Goal: Task Accomplishment & Management: Manage account settings

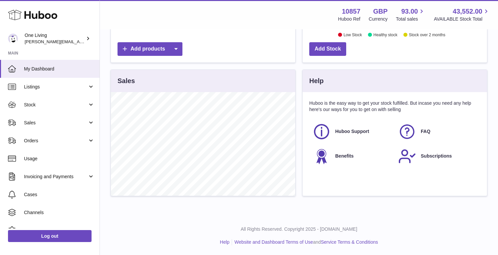
scroll to position [104, 185]
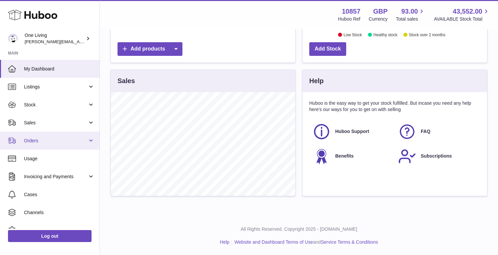
click at [79, 140] on span "Orders" at bounding box center [56, 141] width 64 height 6
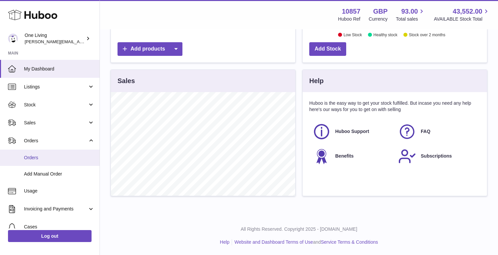
click at [71, 162] on link "Orders" at bounding box center [50, 158] width 100 height 16
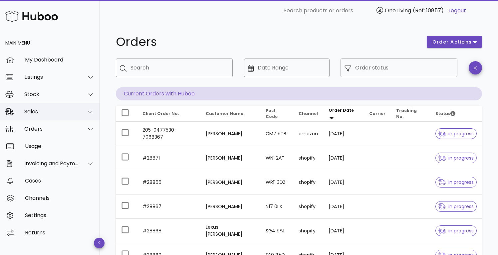
click at [86, 111] on div at bounding box center [90, 112] width 8 height 6
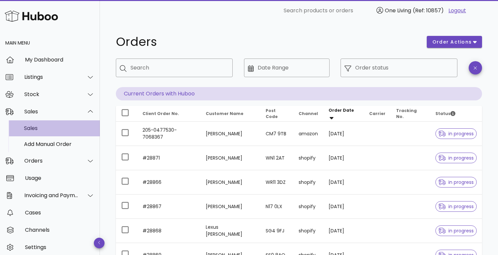
click at [72, 129] on div "Sales" at bounding box center [59, 128] width 71 height 6
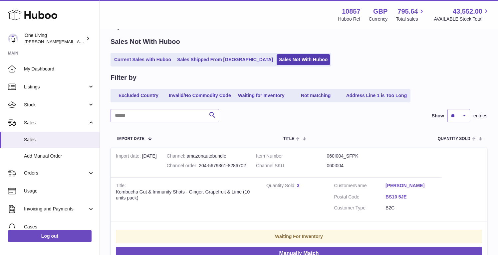
scroll to position [32, 0]
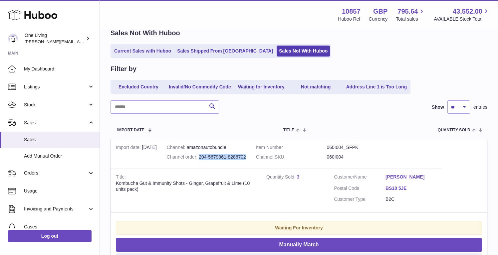
drag, startPoint x: 246, startPoint y: 157, endPoint x: 198, endPoint y: 153, distance: 48.4
click at [198, 154] on td "Channel amazonautobundle Channel order 204-5679361-8286702" at bounding box center [206, 154] width 89 height 29
click at [214, 159] on div "Channel order 204-5679361-8286702" at bounding box center [206, 157] width 79 height 6
drag, startPoint x: 200, startPoint y: 156, endPoint x: 246, endPoint y: 156, distance: 46.6
click at [246, 156] on td "Channel amazonautobundle Channel order 204-5679361-8286702" at bounding box center [206, 154] width 89 height 29
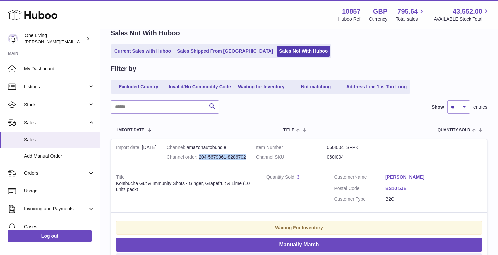
copy div "204-5679361-8286702"
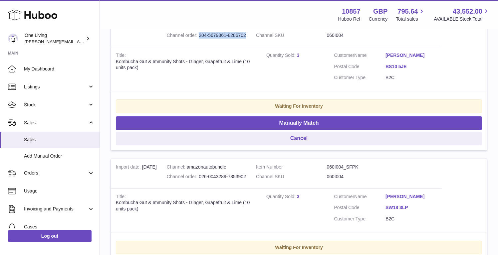
scroll to position [244, 0]
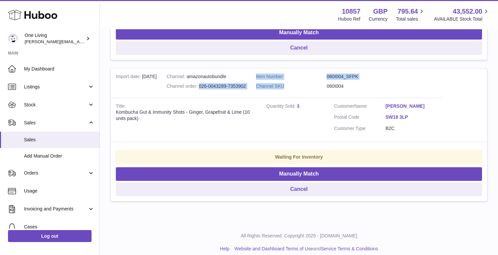
drag, startPoint x: 199, startPoint y: 86, endPoint x: 253, endPoint y: 90, distance: 54.4
click at [253, 90] on tr "Import date 7th Oct Channel amazonautobundle Channel order 026-0043289-7353902 …" at bounding box center [299, 135] width 377 height 134
click at [246, 86] on div "Channel order 026-0043289-7353902" at bounding box center [206, 86] width 79 height 6
click at [200, 86] on div "Channel order 026-0043289-7353902" at bounding box center [206, 86] width 79 height 6
click at [207, 92] on td "Channel amazonautobundle Channel order 026-0043289-7353902" at bounding box center [206, 83] width 89 height 29
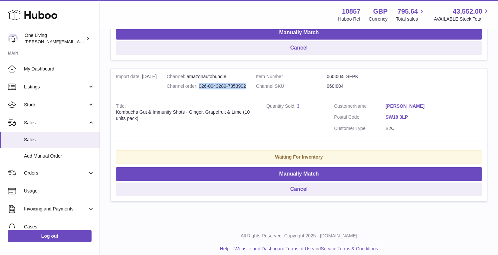
drag, startPoint x: 199, startPoint y: 86, endPoint x: 247, endPoint y: 84, distance: 48.0
click at [247, 84] on td "Channel amazonautobundle Channel order 026-0043289-7353902" at bounding box center [206, 83] width 89 height 29
copy div "026-0043289-7353902"
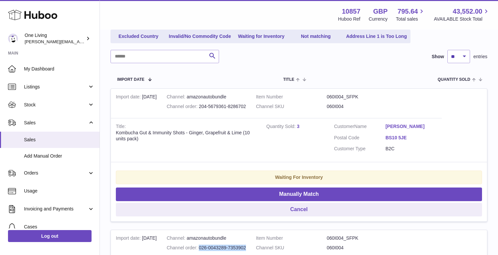
scroll to position [78, 0]
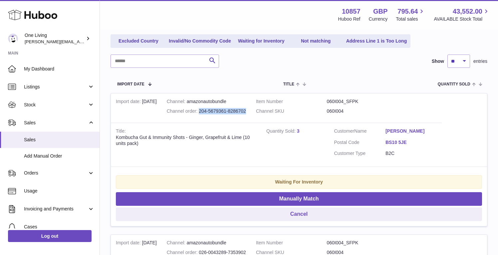
drag, startPoint x: 248, startPoint y: 111, endPoint x: 198, endPoint y: 110, distance: 49.6
click at [198, 110] on td "Channel amazonautobundle Channel order 204-5679361-8286702" at bounding box center [206, 108] width 89 height 29
copy div "204-5679361-8286702"
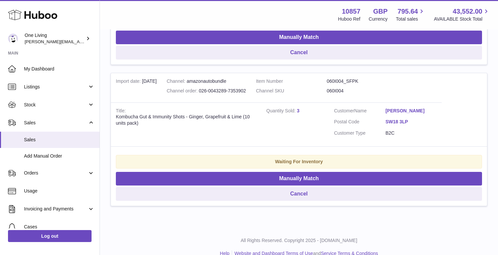
scroll to position [240, 0]
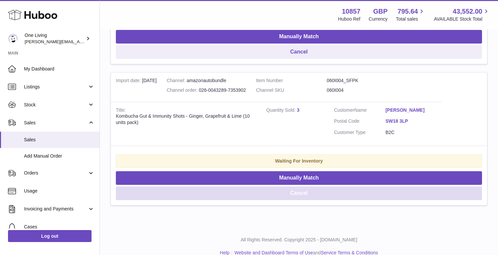
click at [299, 194] on button "Cancel" at bounding box center [299, 194] width 366 height 14
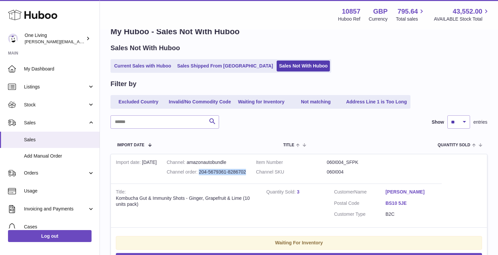
scroll to position [0, 0]
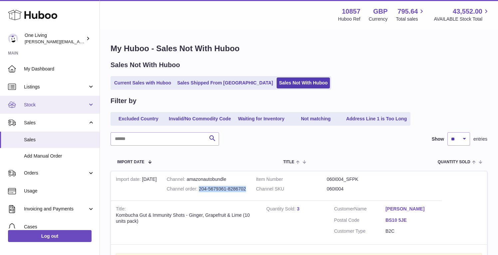
click at [75, 103] on span "Stock" at bounding box center [56, 105] width 64 height 6
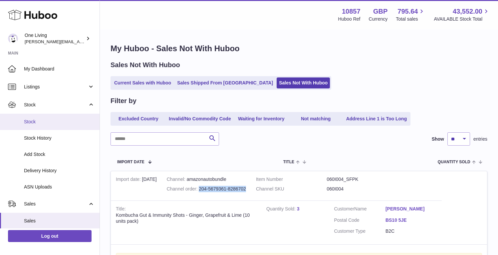
click at [61, 124] on span "Stock" at bounding box center [59, 122] width 71 height 6
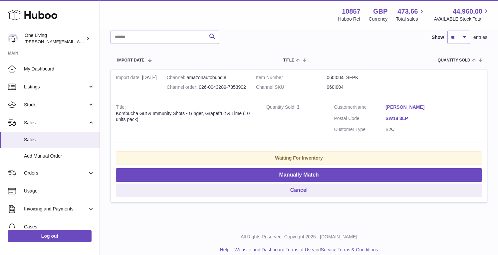
scroll to position [110, 0]
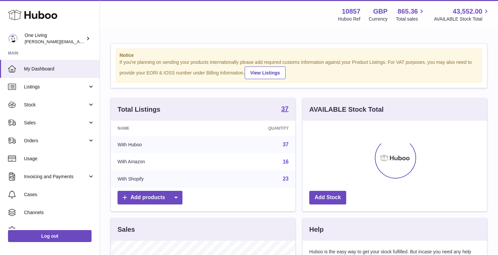
scroll to position [104, 185]
click at [64, 121] on span "Sales" at bounding box center [56, 123] width 64 height 6
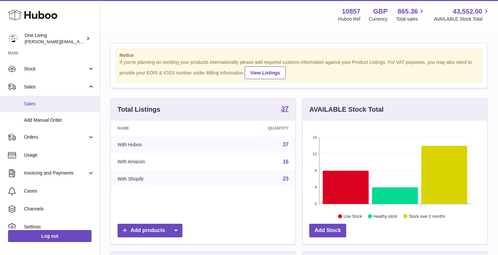
scroll to position [37, 0]
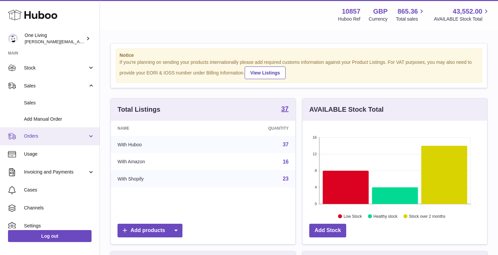
click at [63, 140] on link "Orders" at bounding box center [50, 137] width 100 height 18
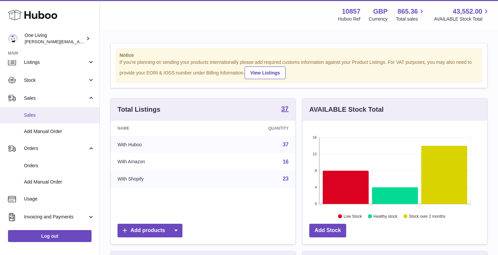
scroll to position [20, 0]
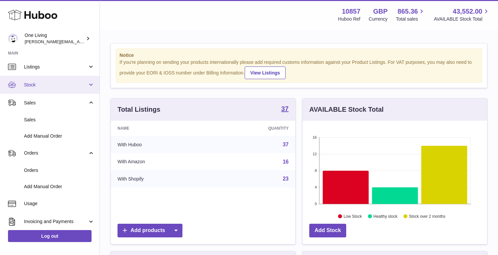
click at [65, 87] on span "Stock" at bounding box center [56, 85] width 64 height 6
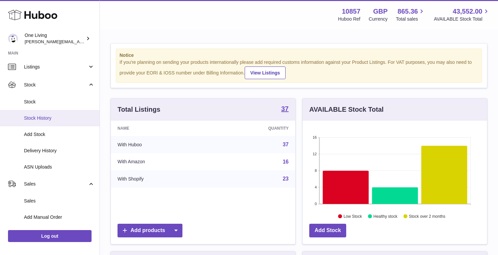
click at [56, 110] on link "Stock History" at bounding box center [50, 118] width 100 height 16
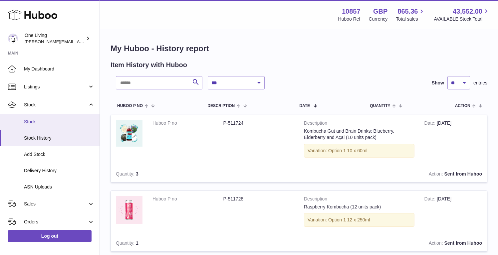
click at [58, 120] on span "Stock" at bounding box center [59, 122] width 71 height 6
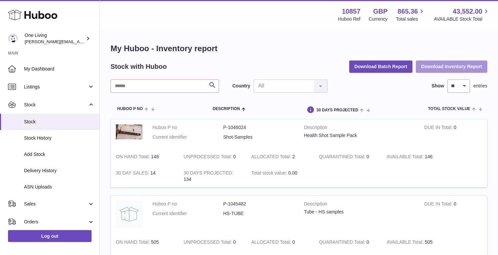
click at [441, 68] on button "Download Inventory Report" at bounding box center [452, 67] width 72 height 12
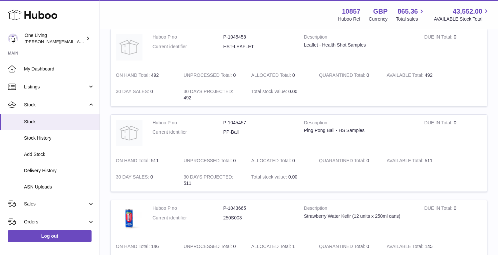
scroll to position [255, 0]
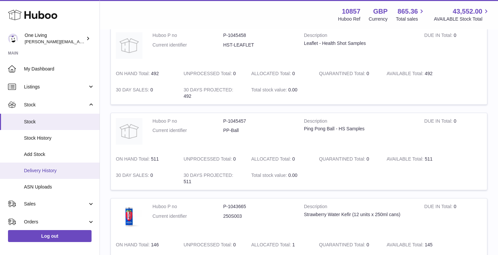
click at [51, 175] on link "Delivery History" at bounding box center [50, 171] width 100 height 16
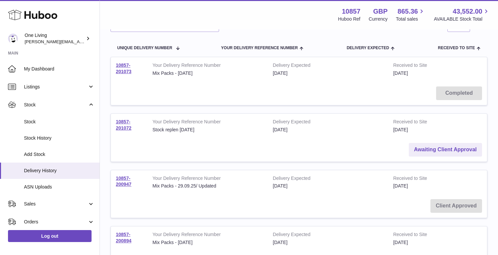
scroll to position [66, 0]
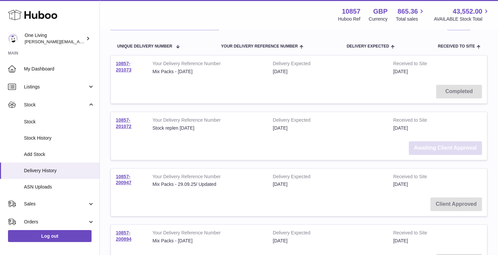
click at [437, 150] on link "Awaiting Client Approval" at bounding box center [445, 149] width 73 height 14
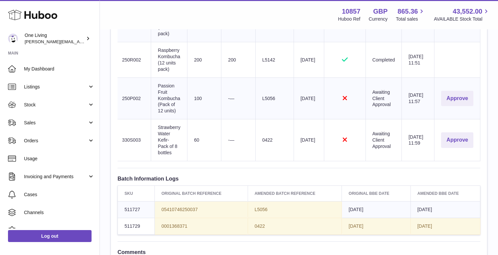
scroll to position [317, 0]
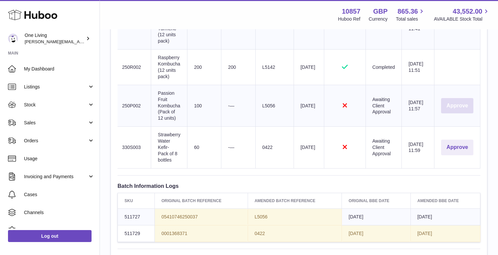
click at [459, 104] on button "Approve" at bounding box center [457, 106] width 32 height 16
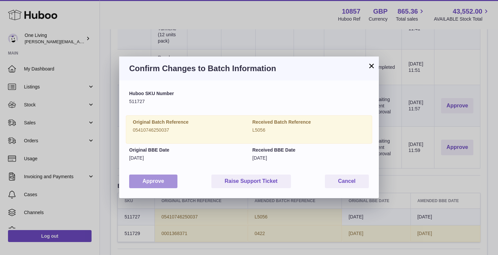
click at [165, 183] on button "Approve" at bounding box center [153, 182] width 48 height 14
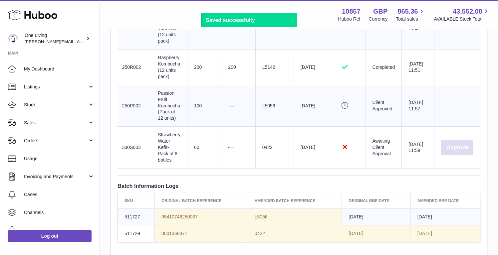
click at [451, 149] on button "Approve" at bounding box center [457, 148] width 32 height 16
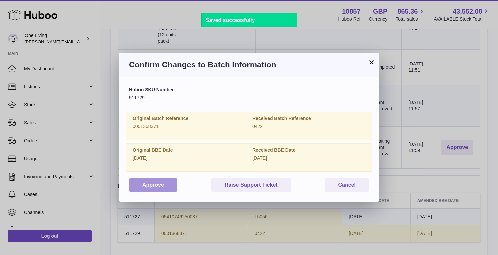
click at [161, 185] on button "Approve" at bounding box center [153, 186] width 48 height 14
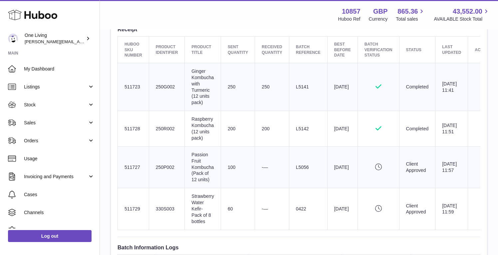
scroll to position [253, 0]
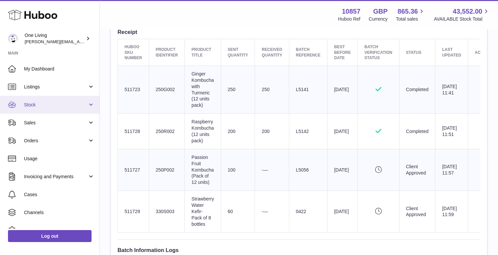
click at [64, 104] on span "Stock" at bounding box center [56, 105] width 64 height 6
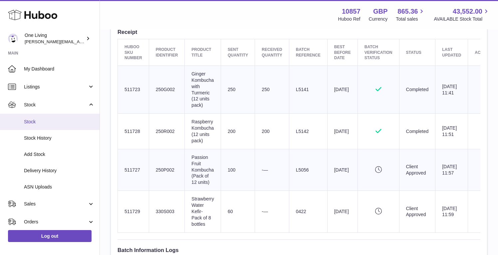
click at [62, 126] on link "Stock" at bounding box center [50, 122] width 100 height 16
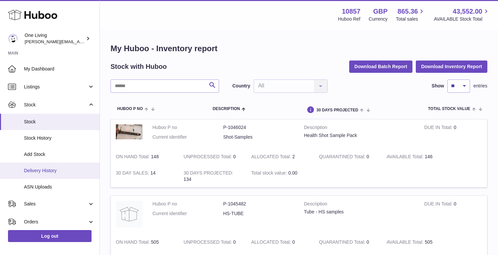
click at [58, 171] on span "Delivery History" at bounding box center [59, 171] width 71 height 6
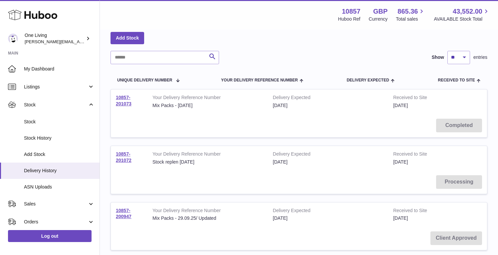
scroll to position [35, 0]
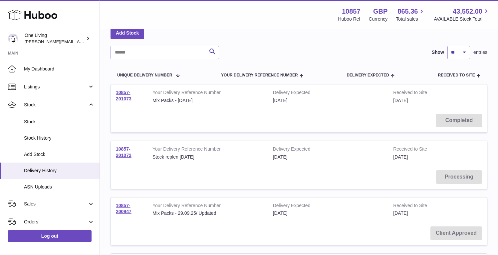
scroll to position [40, 0]
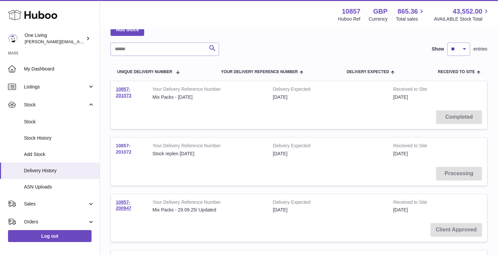
click at [122, 153] on link "10857-201072" at bounding box center [124, 149] width 16 height 12
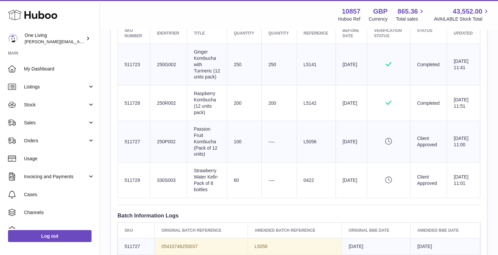
scroll to position [261, 0]
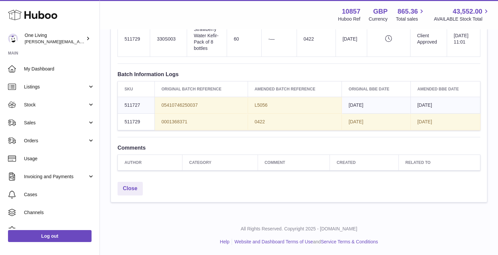
scroll to position [423, 0]
